Goal: Use online tool/utility: Utilize a website feature to perform a specific function

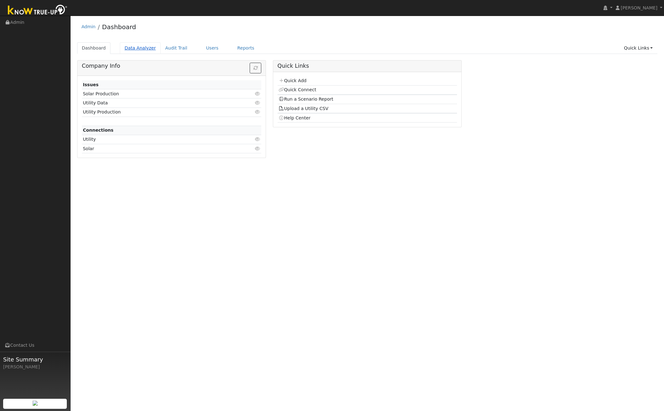
click at [137, 49] on link "Data Analyzer" at bounding box center [140, 48] width 41 height 12
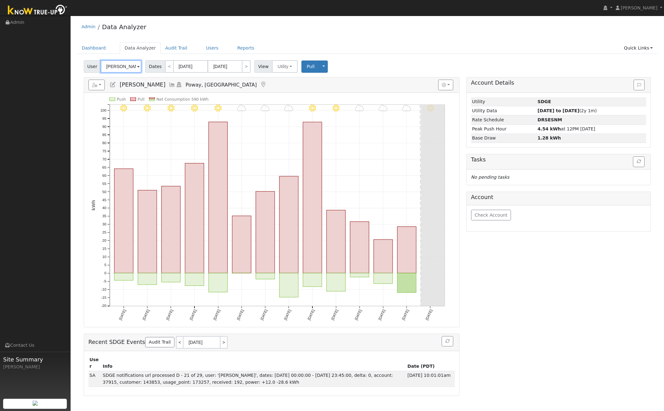
click at [131, 70] on input "[PERSON_NAME]" at bounding box center [121, 66] width 41 height 13
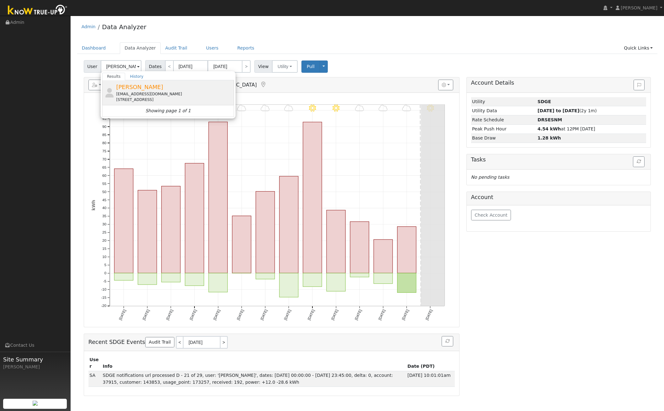
click at [120, 87] on span "[PERSON_NAME]" at bounding box center [139, 87] width 47 height 7
type input "[PERSON_NAME]"
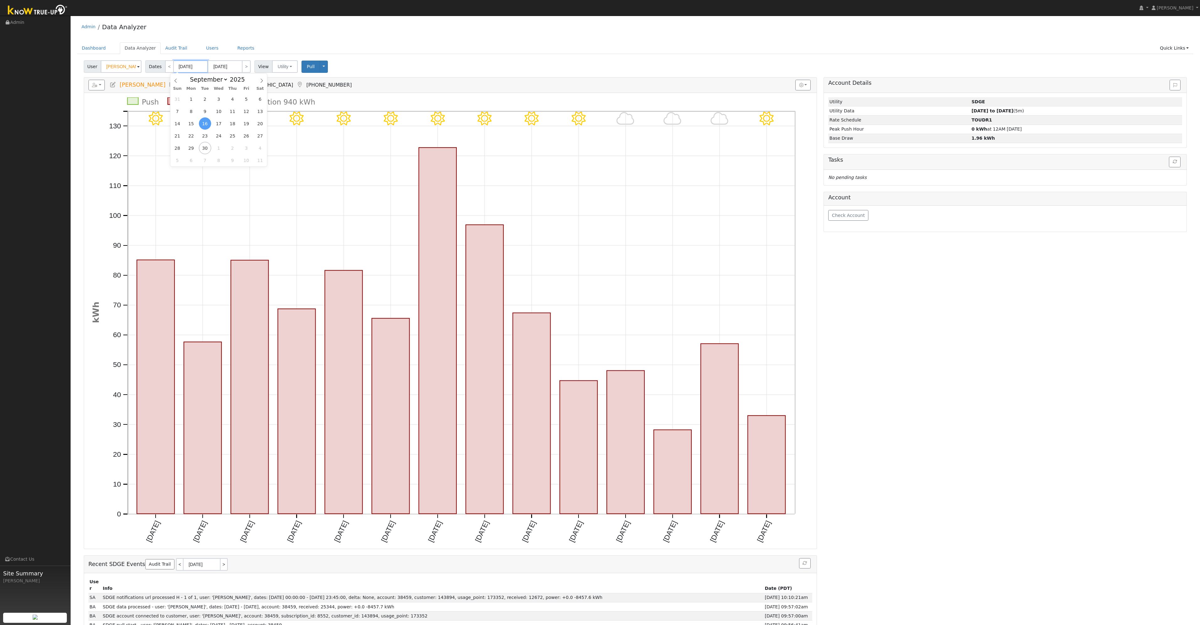
click at [188, 69] on input "[DATE]" at bounding box center [190, 66] width 35 height 13
click at [200, 80] on select "January February March April May June July August September October November De…" at bounding box center [207, 80] width 41 height 8
click at [192, 76] on select "January February March April May June July August September October November De…" at bounding box center [207, 80] width 41 height 8
click at [300, 51] on ul "Dashboard Data Analyzer Audit Trail Users Reports Quick Links Quick Add Quick C…" at bounding box center [635, 48] width 1116 height 12
click at [191, 68] on input "[DATE]" at bounding box center [190, 66] width 35 height 13
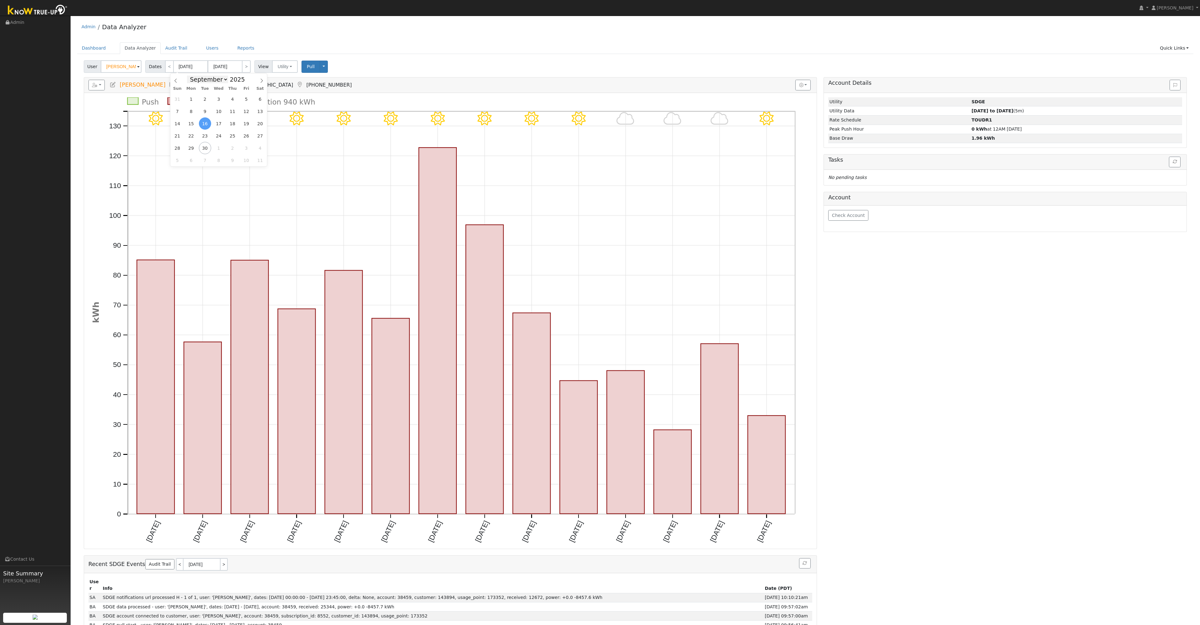
click at [201, 81] on select "January February March April May June July August September October November De…" at bounding box center [207, 80] width 41 height 8
select select "0"
click at [192, 76] on select "January February March April May June July August September October November De…" at bounding box center [207, 80] width 41 height 8
click at [216, 101] on span "1" at bounding box center [219, 99] width 12 height 12
type input "[DATE]"
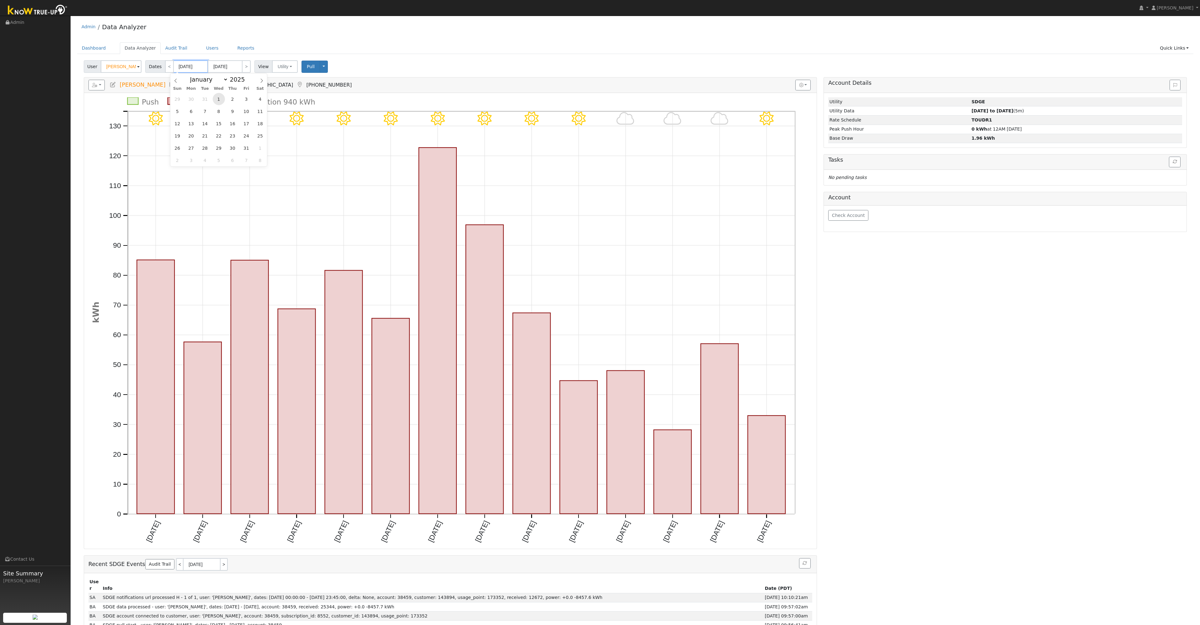
type input "[DATE]"
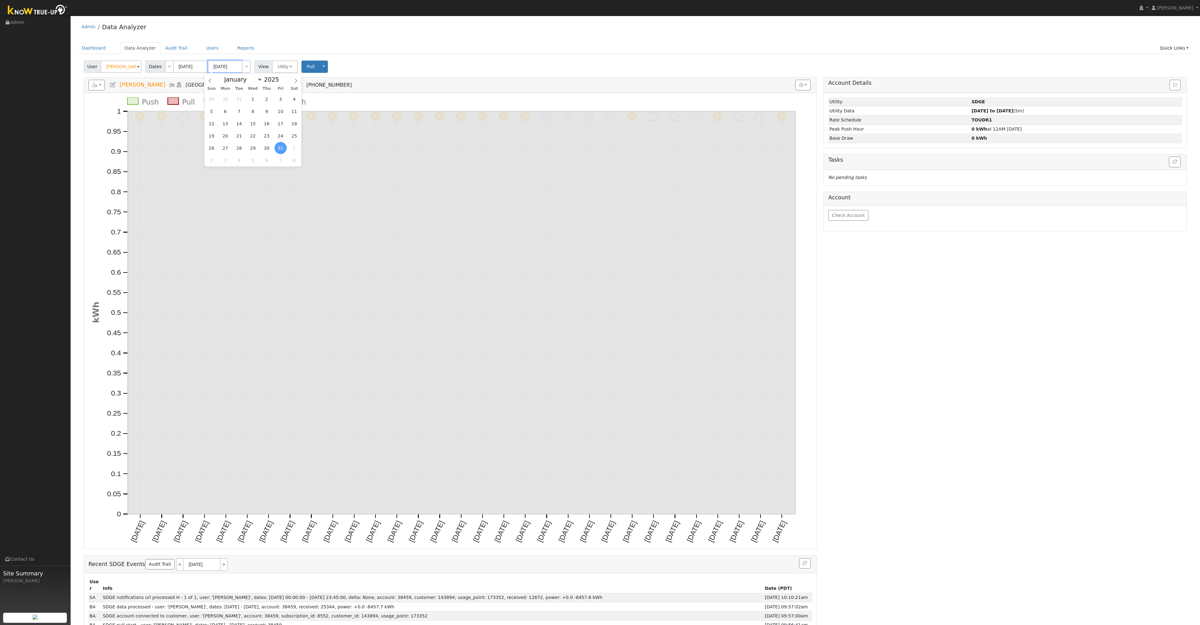
click at [228, 67] on input "[DATE]" at bounding box center [225, 66] width 35 height 13
click at [258, 79] on select "January February March April May June July August September October November De…" at bounding box center [241, 80] width 41 height 8
select select "8"
click at [226, 76] on select "January February March April May June July August September October November De…" at bounding box center [241, 80] width 41 height 8
click at [276, 123] on span "19" at bounding box center [280, 123] width 12 height 12
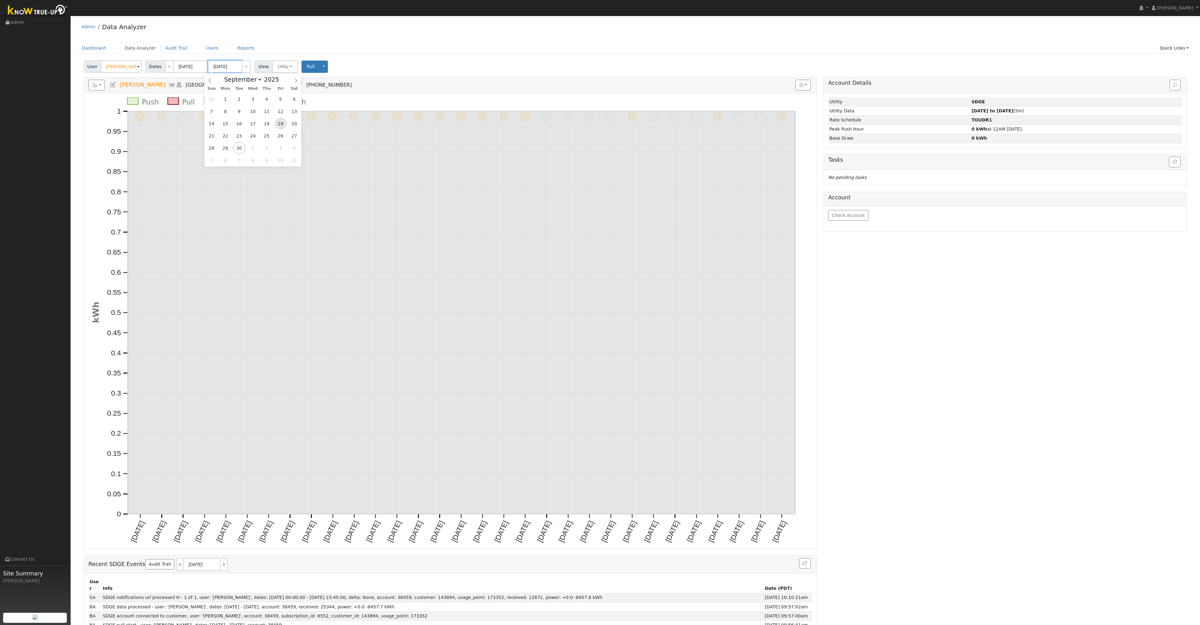
type input "[DATE]"
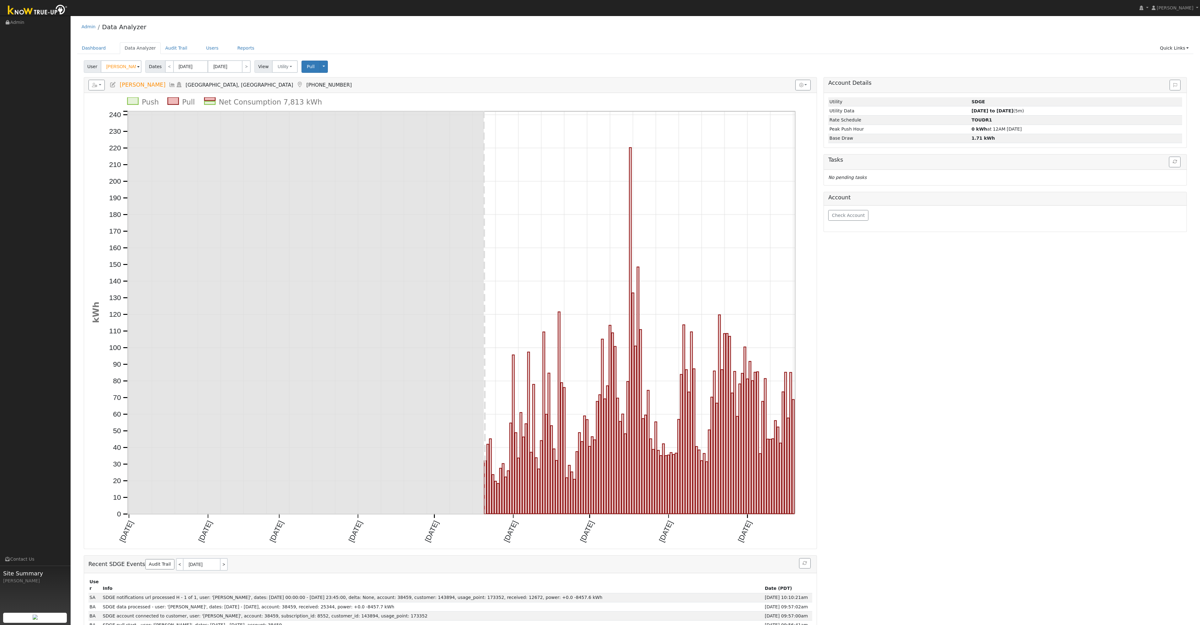
click at [664, 370] on div "Account Details Issue History Date By Flag Comment Type No Issue History Loadin…" at bounding box center [1005, 366] width 370 height 579
click at [238, 45] on link "Reports" at bounding box center [246, 48] width 26 height 12
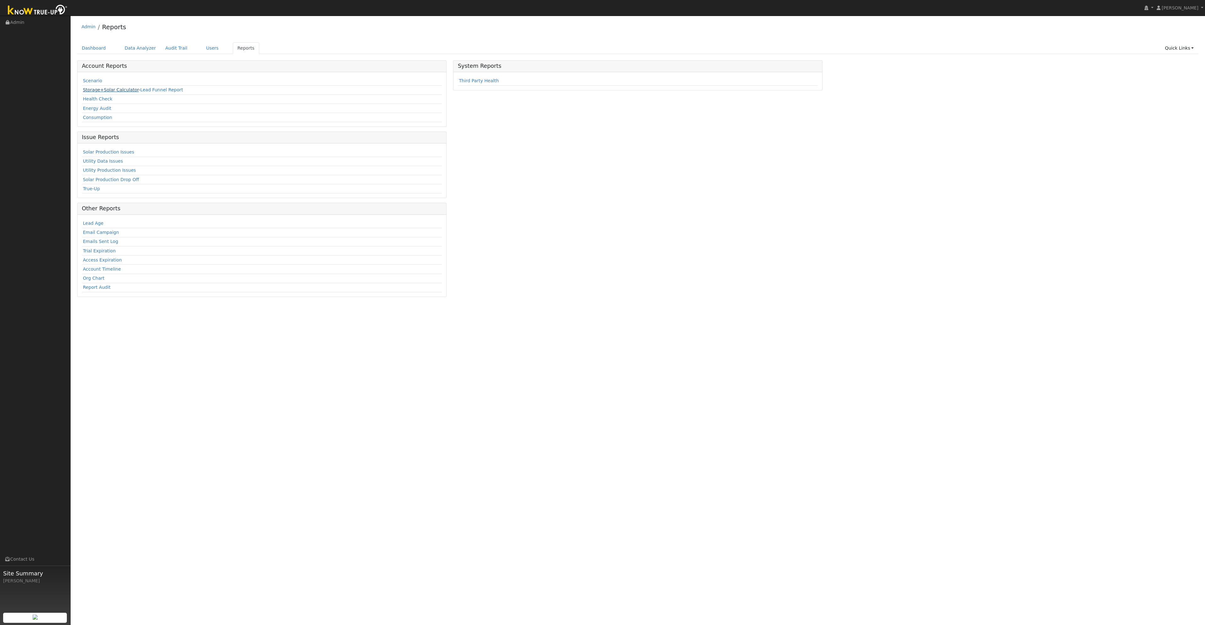
click at [95, 88] on link "Storage+Solar Calculator" at bounding box center [111, 89] width 56 height 5
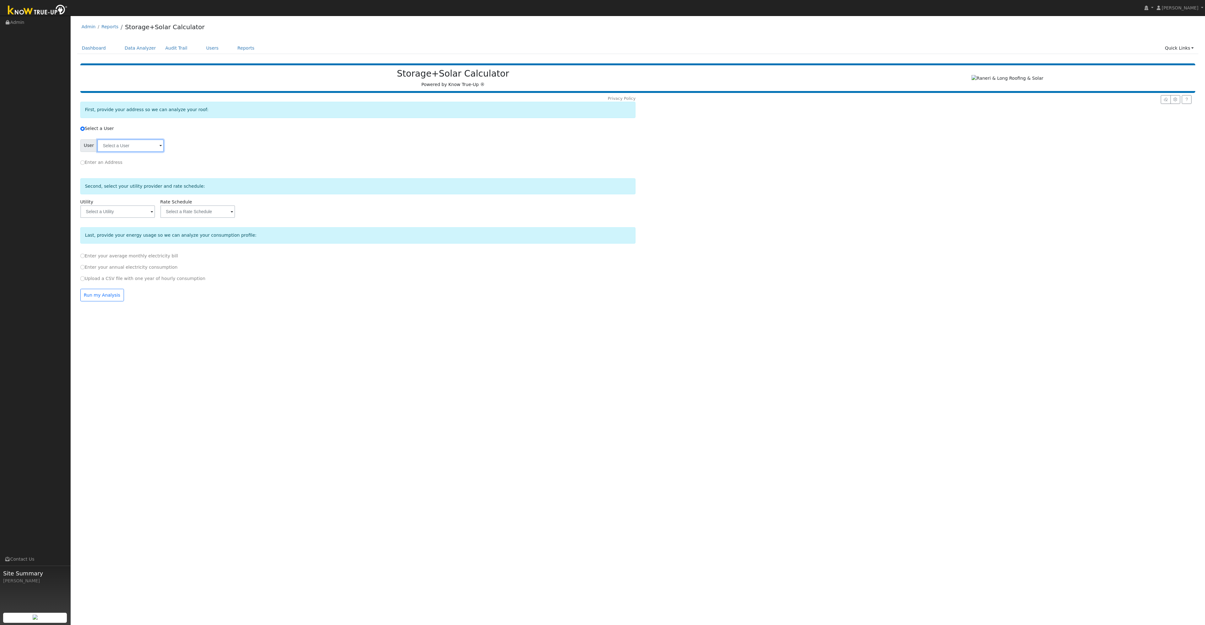
click at [124, 150] on input "text" at bounding box center [130, 145] width 67 height 13
click at [133, 168] on span "[PERSON_NAME]" at bounding box center [136, 166] width 47 height 7
type input "[PERSON_NAME]"
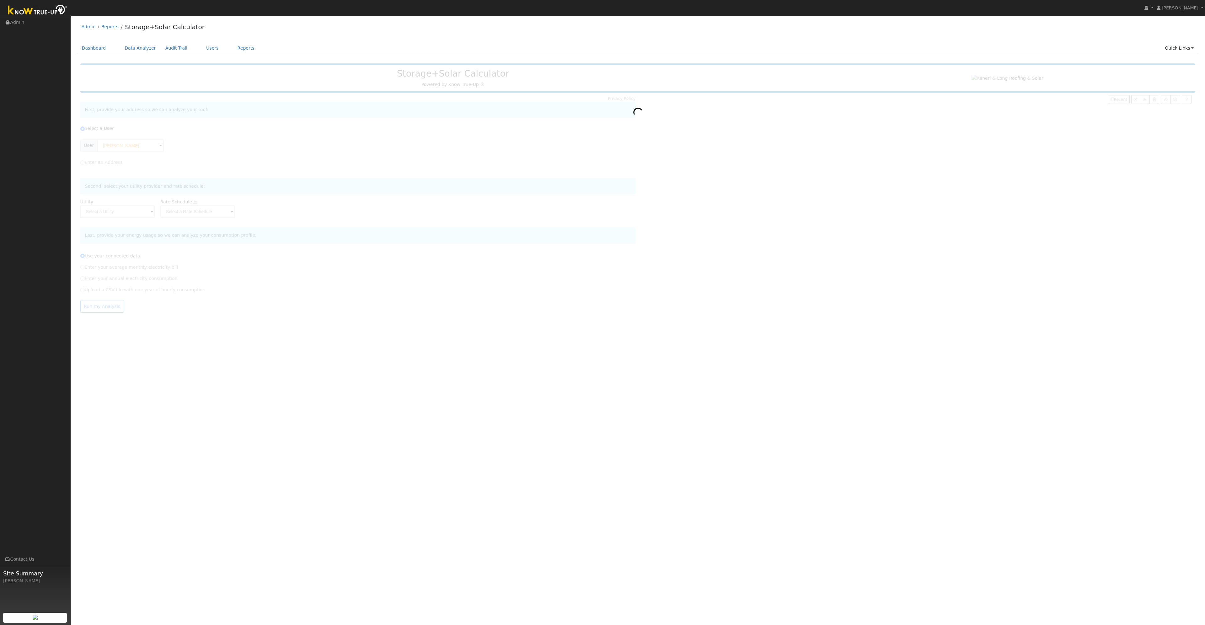
type input "San Diego Gas & Electric"
type input "TOU-DR-1"
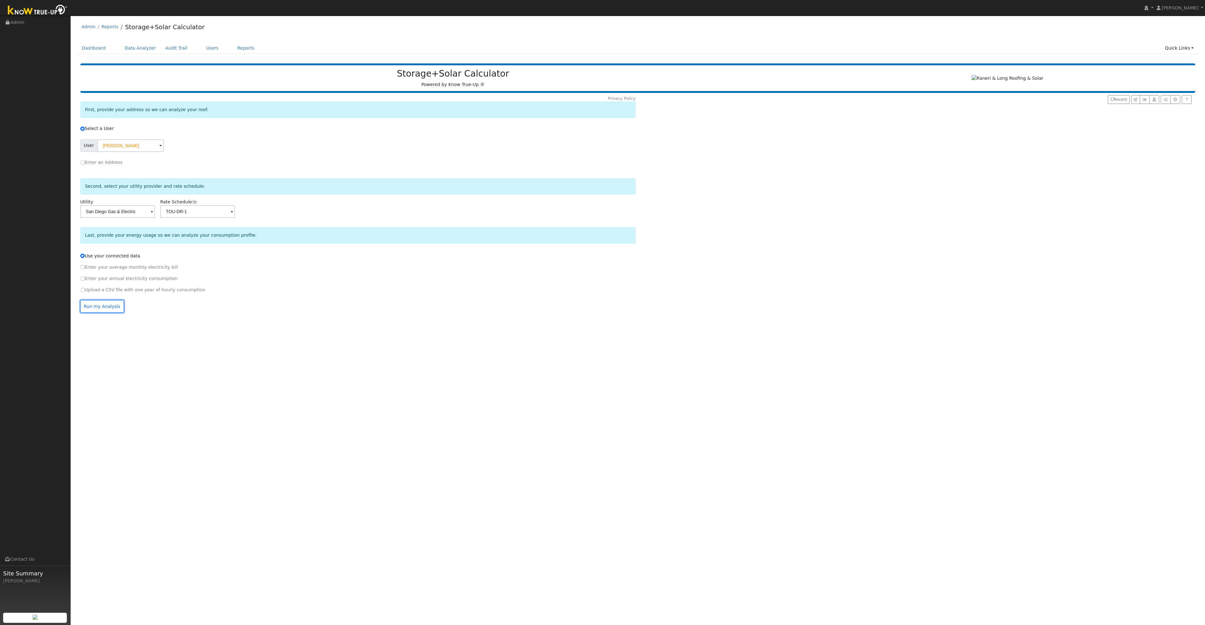
click at [114, 309] on button "Run my Analysis" at bounding box center [102, 306] width 44 height 13
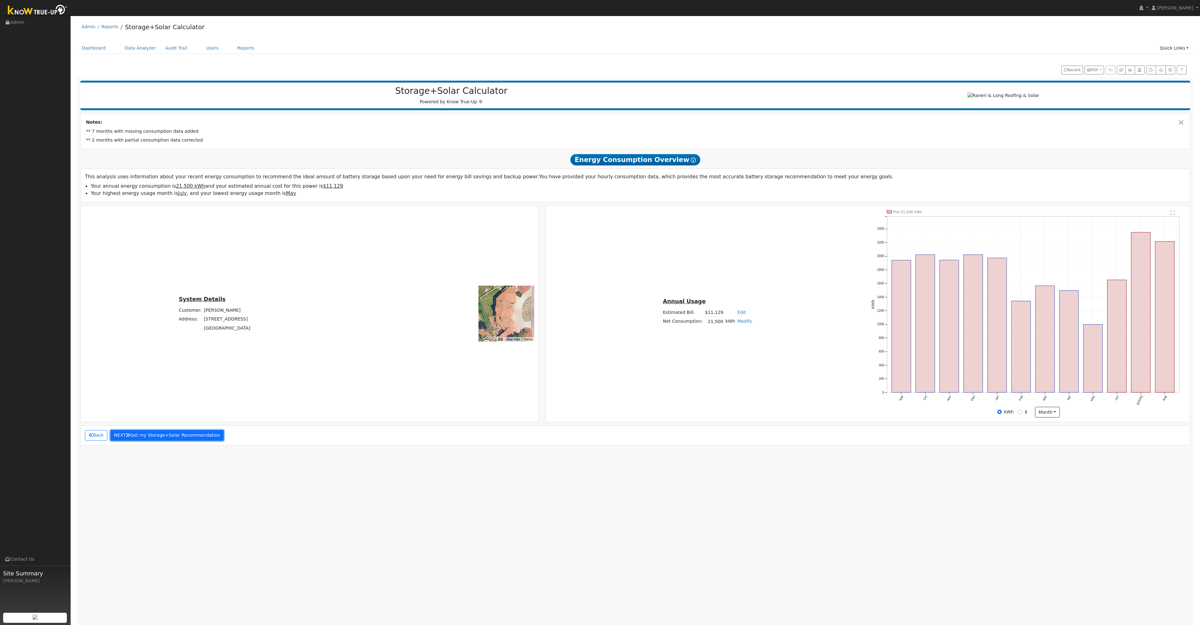
click at [169, 438] on button "NEXT Get my Storage+Solar Recommendation" at bounding box center [167, 435] width 114 height 11
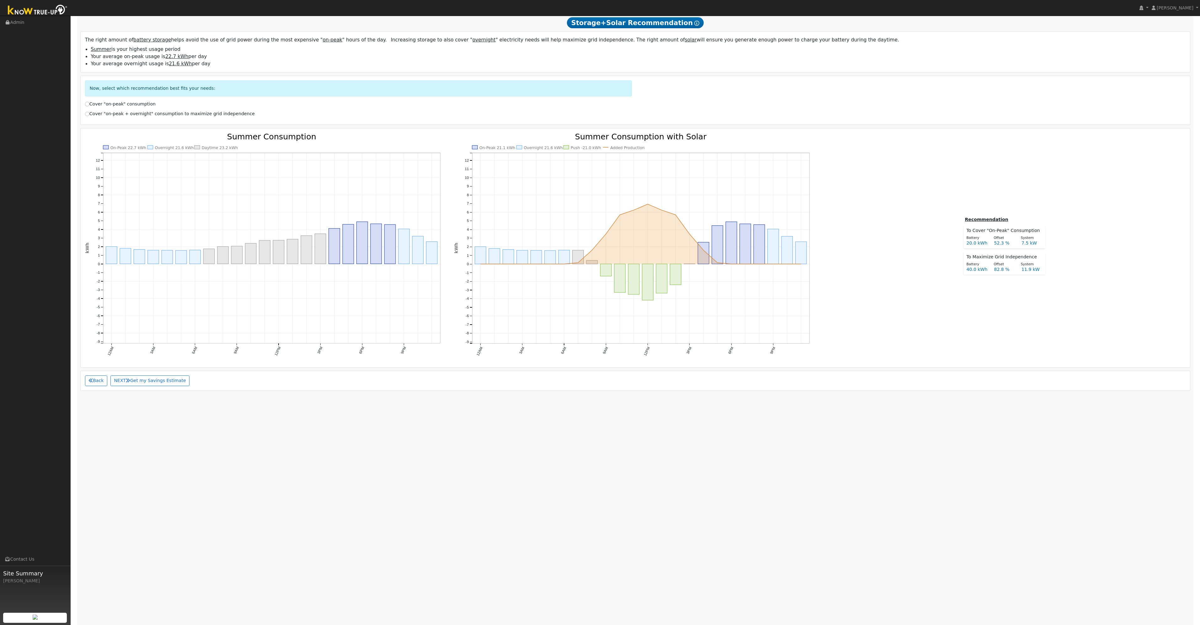
scroll to position [410, 0]
click at [139, 115] on label "Cover "on-peak + overnight" consumption to maximize grid independence" at bounding box center [170, 113] width 170 height 7
click at [89, 115] on input "Cover "on-peak + overnight" consumption to maximize grid independence" at bounding box center [87, 113] width 4 height 4
radio input "true"
click at [139, 115] on label "Cover "on-peak + overnight" consumption to maximize grid independence" at bounding box center [170, 113] width 170 height 7
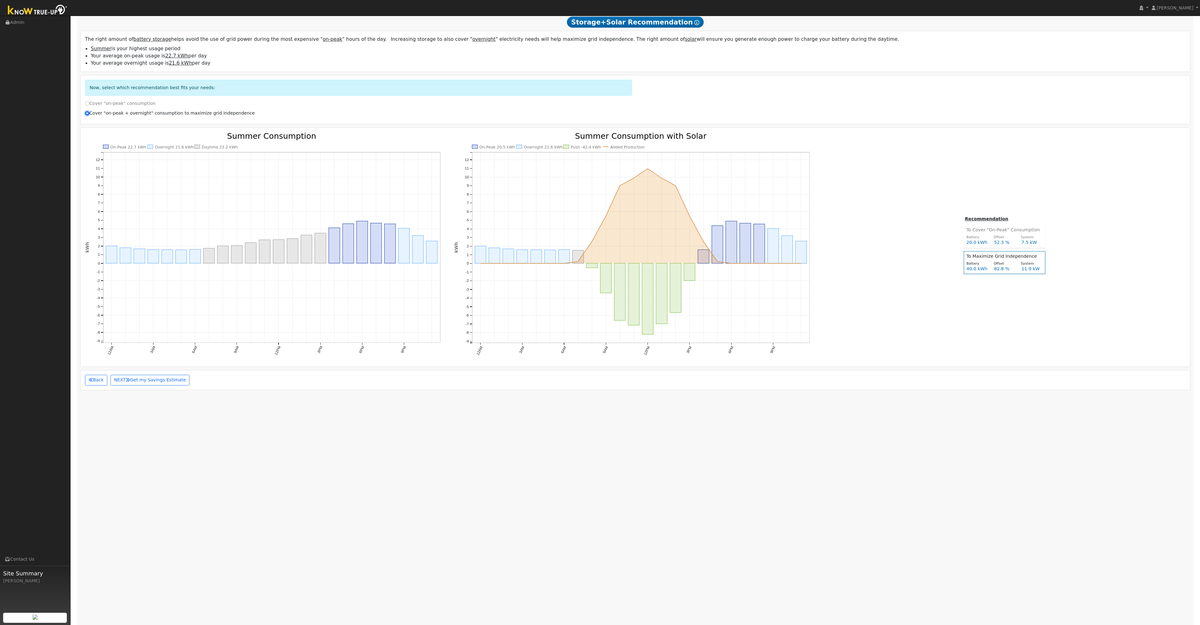
click at [89, 115] on input "Cover "on-peak + overnight" consumption to maximize grid independence" at bounding box center [87, 113] width 4 height 4
click at [132, 106] on label "Cover "on-peak" consumption" at bounding box center [120, 103] width 71 height 7
click at [89, 105] on input "Cover "on-peak" consumption" at bounding box center [87, 103] width 4 height 4
radio input "true"
click at [136, 120] on div "Cover "on-peak + overnight" consumption to maximize grid independence" at bounding box center [635, 115] width 1107 height 10
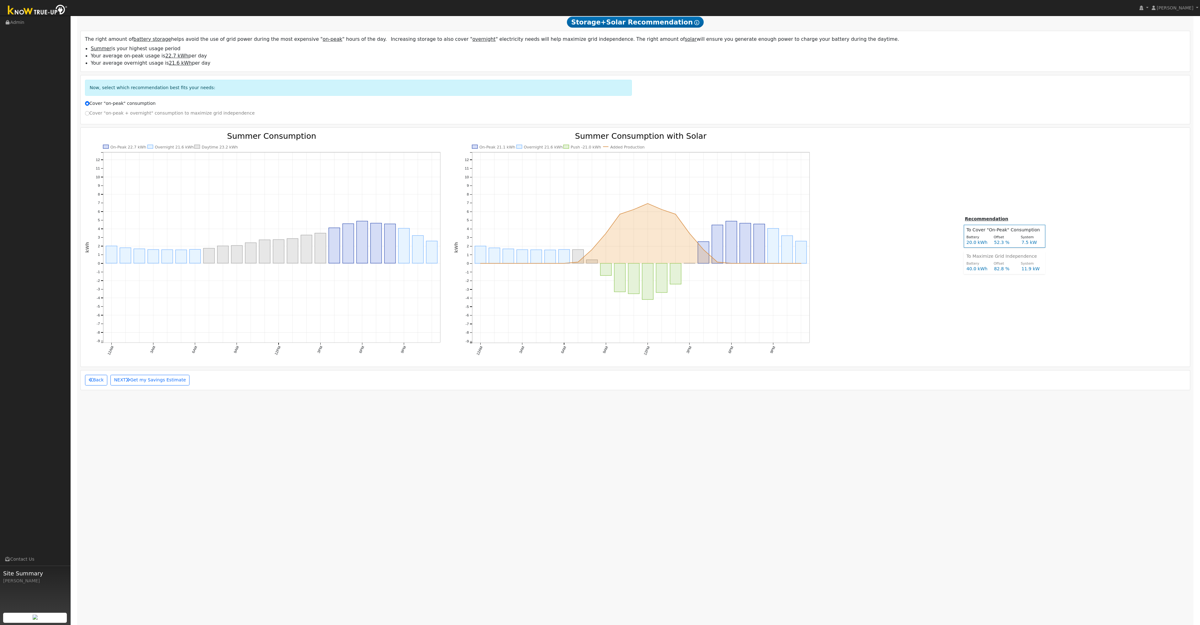
click at [141, 120] on div "Cover "on-peak + overnight" consumption to maximize grid independence" at bounding box center [635, 115] width 1107 height 10
click at [141, 116] on label "Cover "on-peak + overnight" consumption to maximize grid independence" at bounding box center [170, 113] width 170 height 7
click at [89, 115] on input "Cover "on-peak + overnight" consumption to maximize grid independence" at bounding box center [87, 113] width 4 height 4
radio input "true"
click at [129, 105] on label "Cover "on-peak" consumption" at bounding box center [120, 103] width 71 height 7
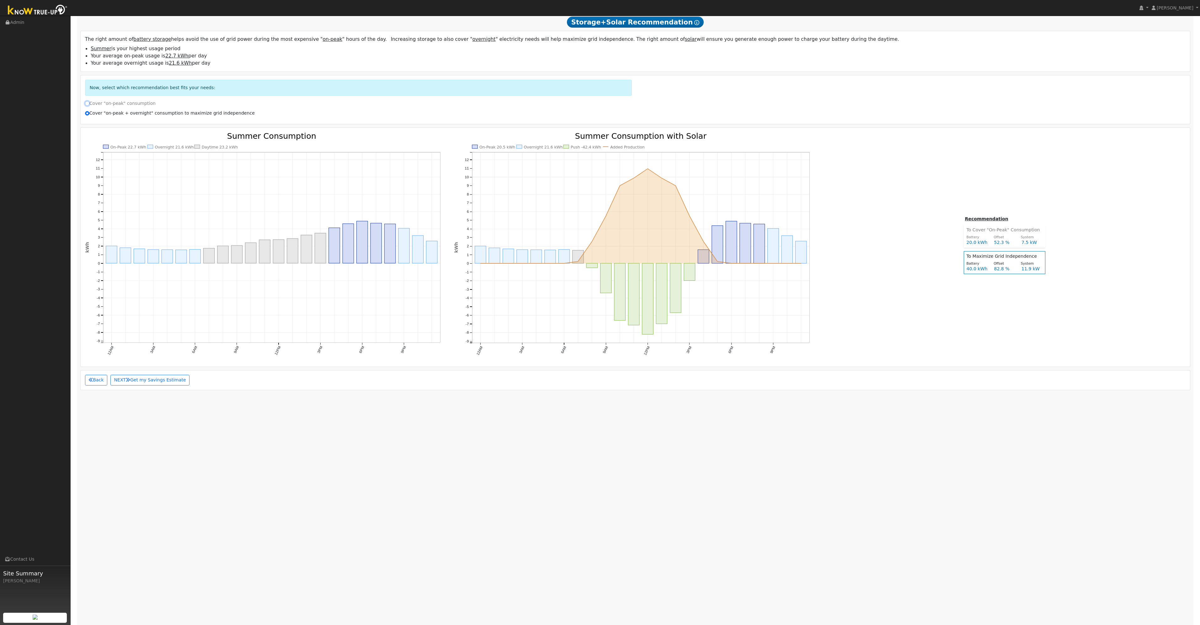
click at [89, 105] on input "Cover "on-peak" consumption" at bounding box center [87, 103] width 4 height 4
radio input "true"
click at [131, 116] on label "Cover "on-peak + overnight" consumption to maximize grid independence" at bounding box center [170, 113] width 170 height 7
click at [89, 115] on input "Cover "on-peak + overnight" consumption to maximize grid independence" at bounding box center [87, 113] width 4 height 4
radio input "true"
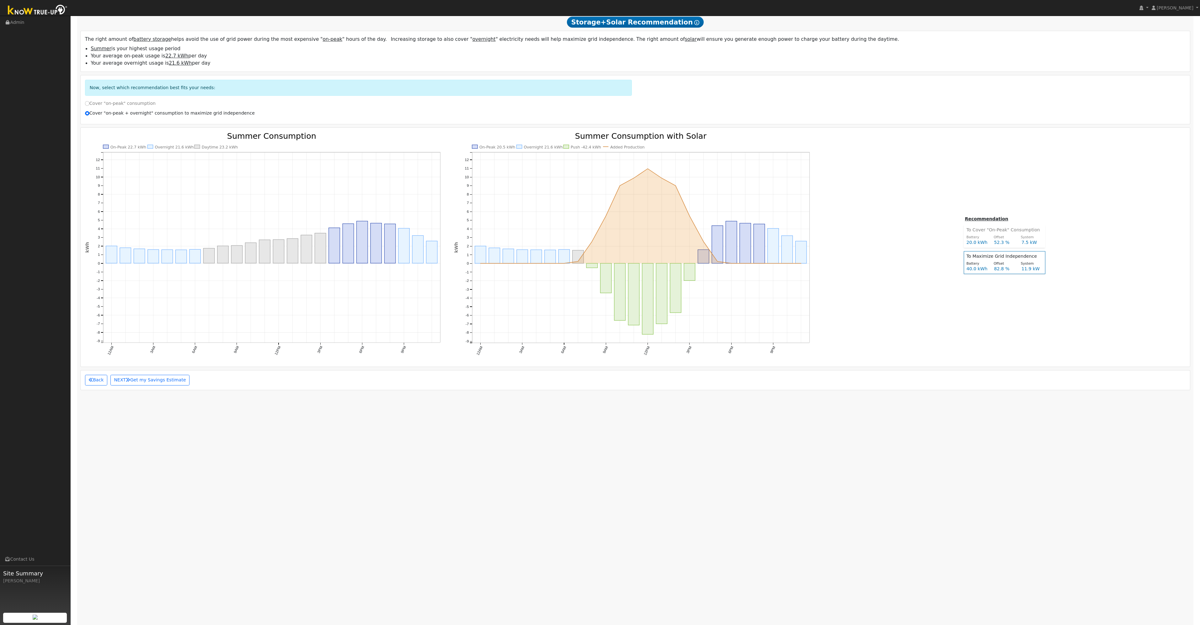
click at [128, 107] on label "Cover "on-peak" consumption" at bounding box center [120, 103] width 71 height 7
click at [89, 105] on input "Cover "on-peak" consumption" at bounding box center [87, 103] width 4 height 4
radio input "true"
radio input "false"
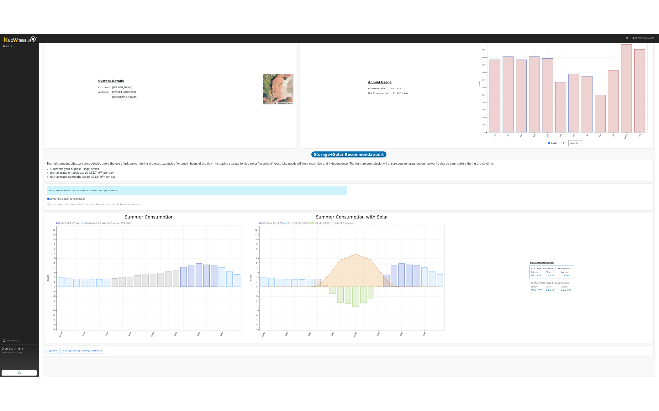
scroll to position [128, 0]
